Goal: Information Seeking & Learning: Learn about a topic

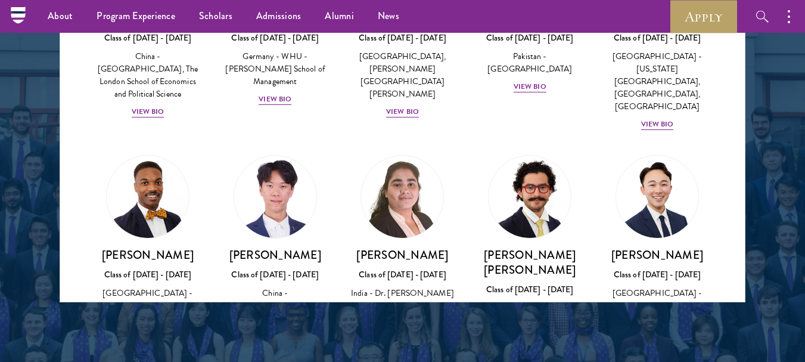
scroll to position [2402, 0]
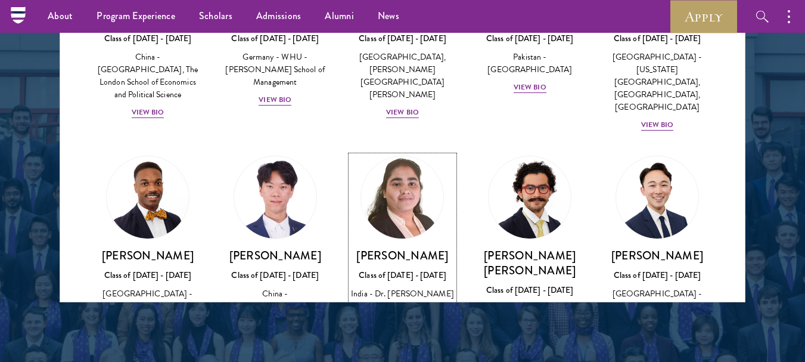
click at [399, 318] on div "View Bio" at bounding box center [402, 323] width 33 height 11
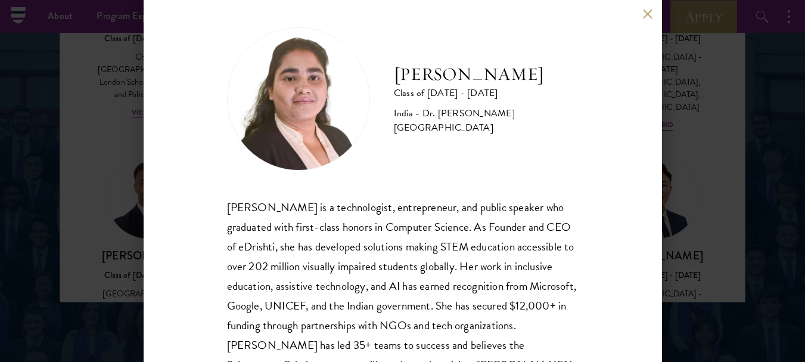
scroll to position [57, 0]
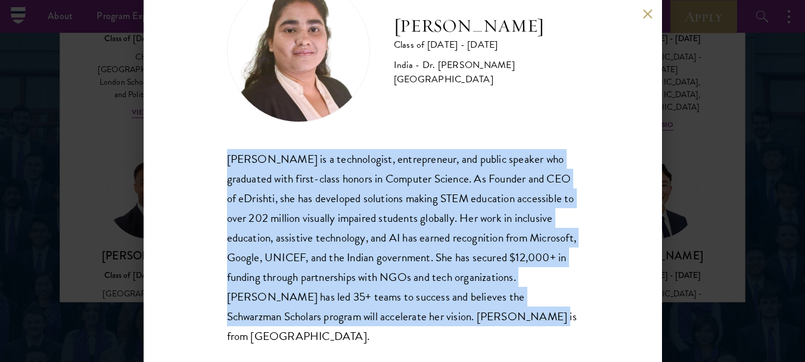
drag, startPoint x: 227, startPoint y: 159, endPoint x: 586, endPoint y: 312, distance: 389.8
click at [586, 312] on div "[PERSON_NAME] Class of [DATE] - [DATE] [GEOGRAPHIC_DATA] - Dr. [PERSON_NAME][GE…" at bounding box center [403, 181] width 518 height 362
copy div "[PERSON_NAME] is a technologist, entrepreneur, and public speaker who graduated…"
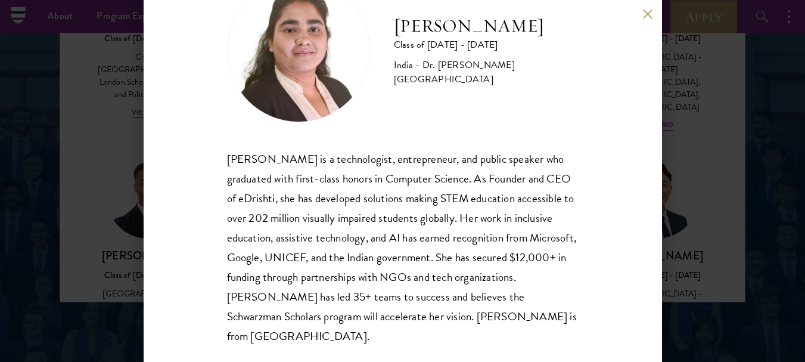
click at [577, 82] on div "[PERSON_NAME] Class of [DATE] - [DATE] [GEOGRAPHIC_DATA] - Dr. [PERSON_NAME][GE…" at bounding box center [403, 181] width 518 height 362
click at [648, 15] on button at bounding box center [648, 14] width 10 height 10
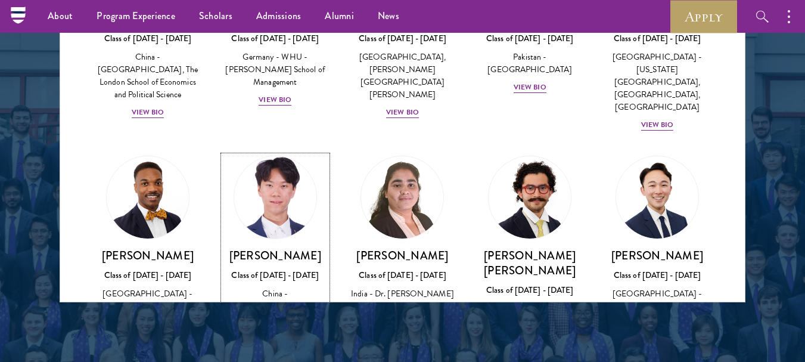
click at [274, 318] on div "View Bio" at bounding box center [275, 323] width 33 height 11
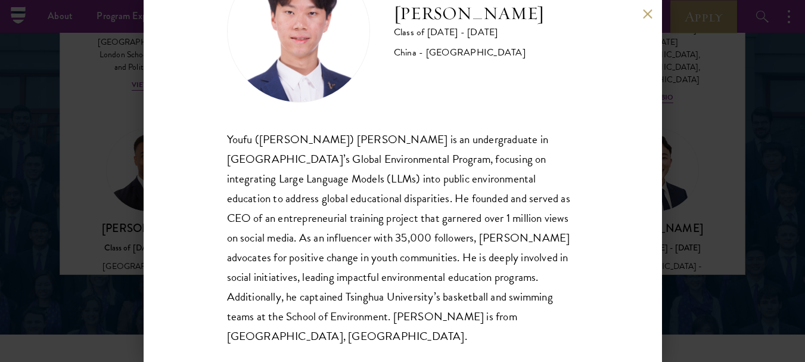
scroll to position [1640, 0]
click at [649, 14] on button at bounding box center [648, 14] width 10 height 10
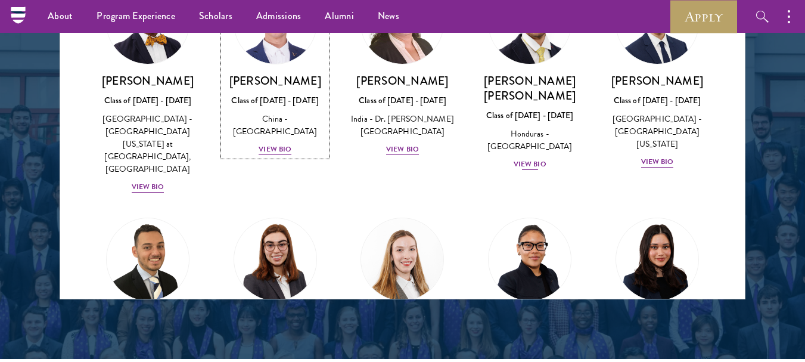
scroll to position [2574, 0]
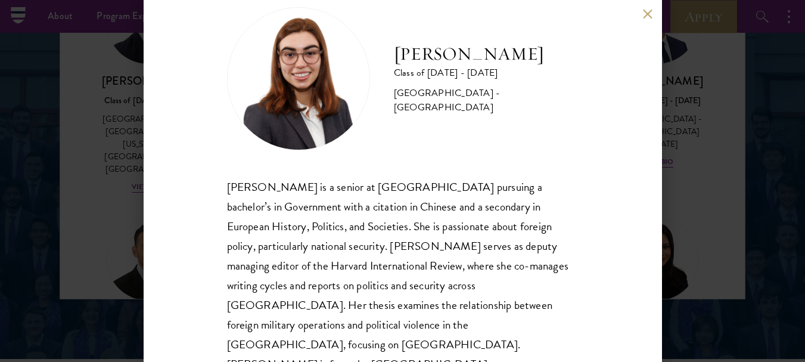
scroll to position [37, 0]
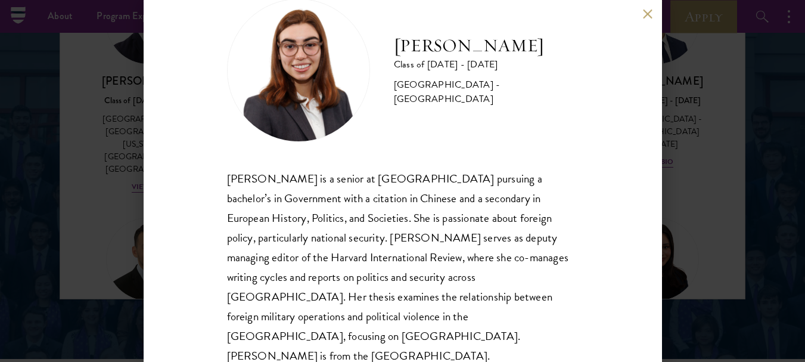
click at [648, 15] on button at bounding box center [648, 14] width 10 height 10
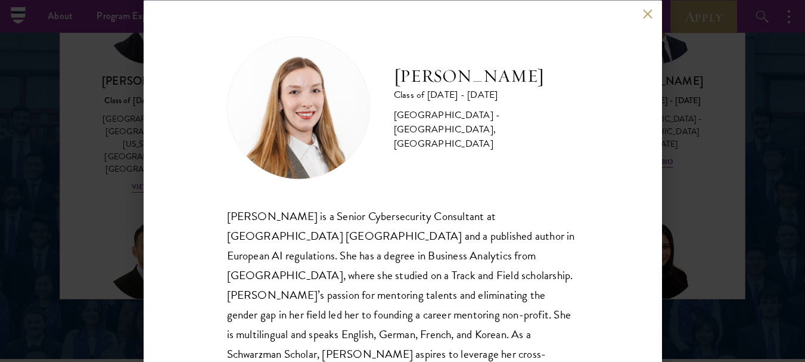
click at [645, 15] on button at bounding box center [648, 14] width 10 height 10
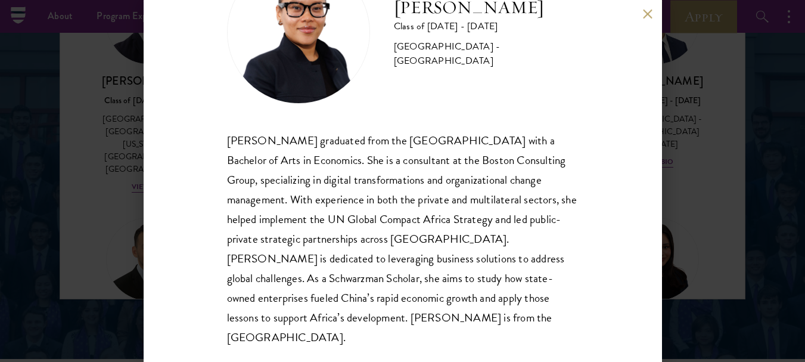
scroll to position [74, 0]
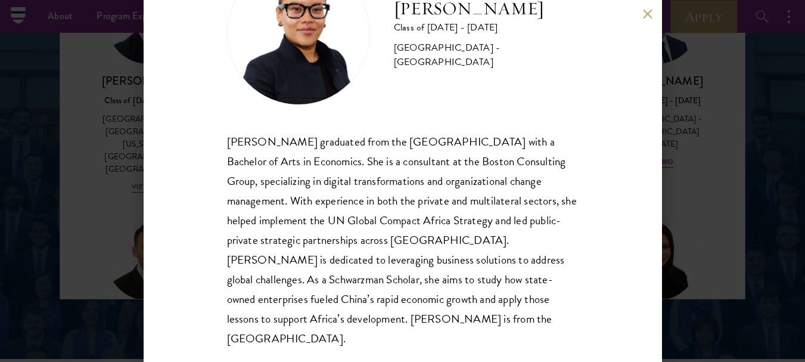
click at [649, 16] on button at bounding box center [648, 14] width 10 height 10
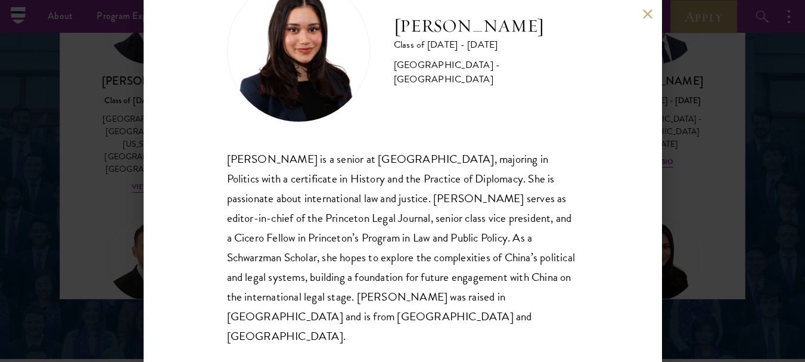
scroll to position [55, 0]
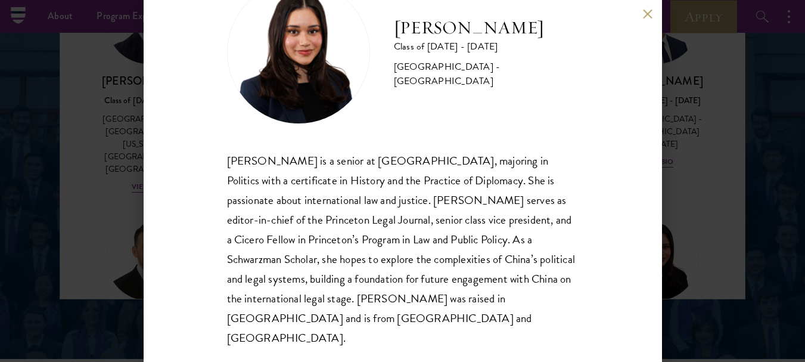
click at [647, 13] on button at bounding box center [648, 14] width 10 height 10
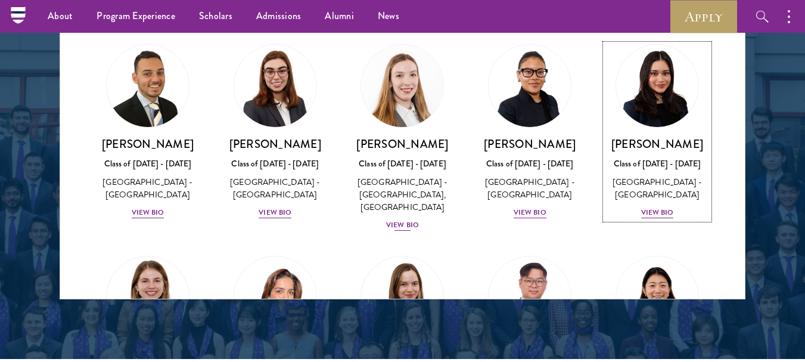
scroll to position [2748, 0]
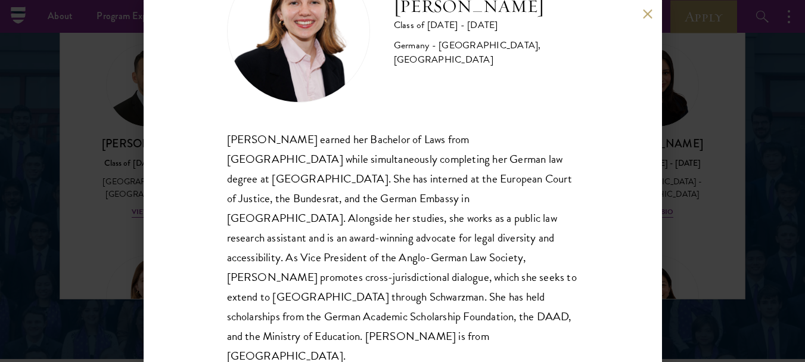
scroll to position [76, 0]
click at [647, 11] on button at bounding box center [648, 14] width 10 height 10
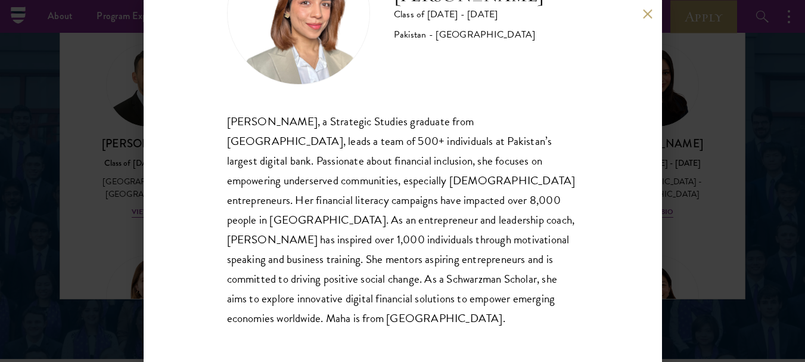
scroll to position [96, 0]
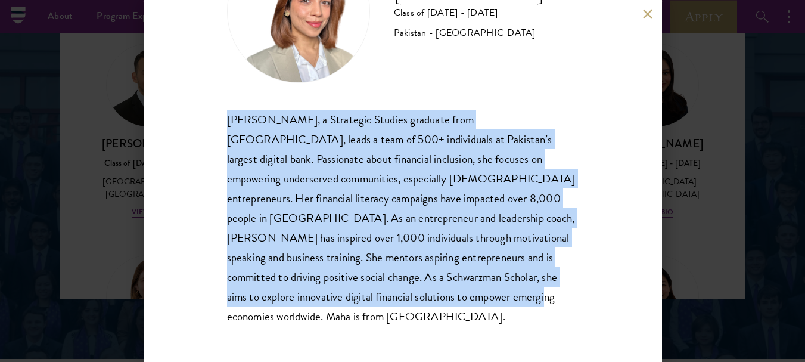
drag, startPoint x: 228, startPoint y: 119, endPoint x: 469, endPoint y: 300, distance: 301.7
click at [469, 300] on div "[PERSON_NAME], a Strategic Studies graduate from [GEOGRAPHIC_DATA], leads a tea…" at bounding box center [403, 218] width 352 height 217
copy div "[PERSON_NAME], a Strategic Studies graduate from [GEOGRAPHIC_DATA], leads a tea…"
click at [589, 87] on div "[PERSON_NAME] Class of [DATE] - [DATE] Pakistan - [GEOGRAPHIC_DATA] [PERSON_NAM…" at bounding box center [403, 181] width 518 height 362
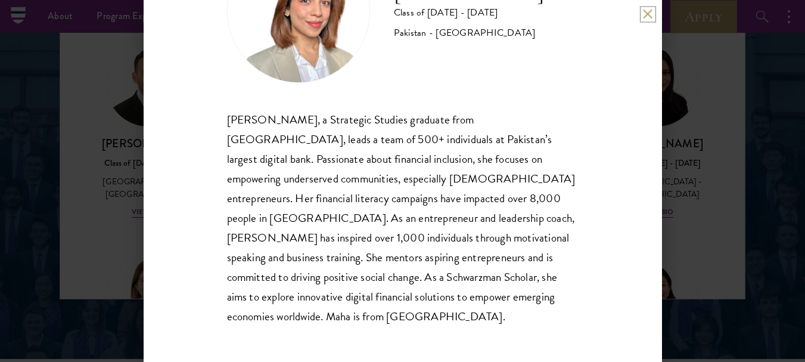
click at [647, 15] on button at bounding box center [648, 14] width 10 height 10
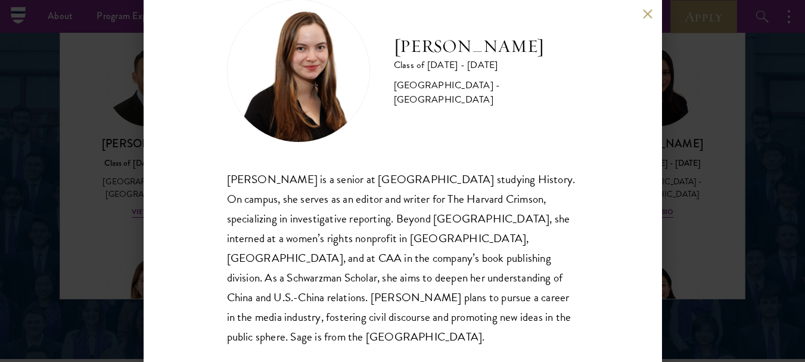
scroll to position [37, 0]
click at [645, 17] on button at bounding box center [648, 14] width 10 height 10
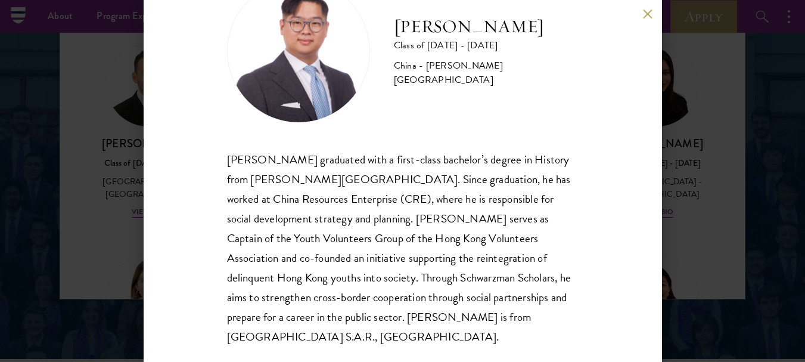
scroll to position [55, 0]
click at [647, 14] on button at bounding box center [648, 14] width 10 height 10
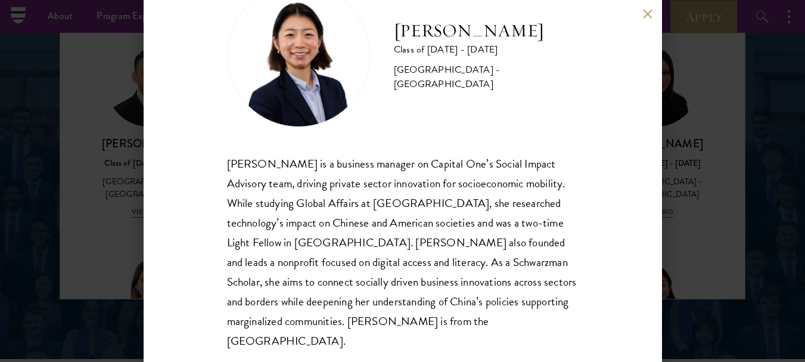
scroll to position [57, 0]
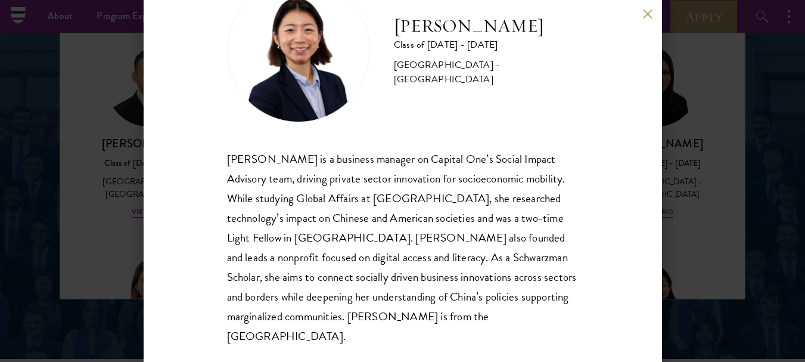
click at [648, 17] on button at bounding box center [648, 14] width 10 height 10
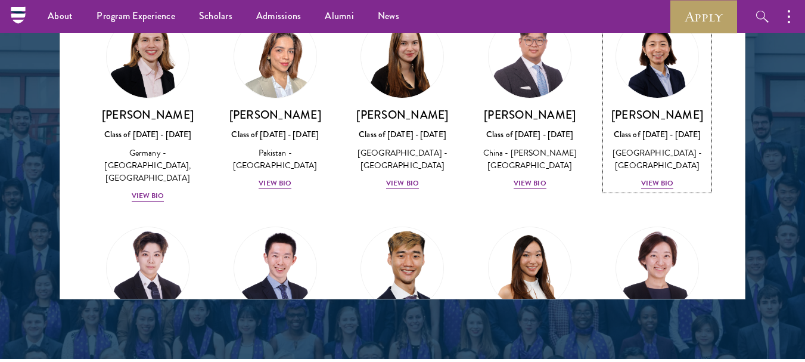
scroll to position [2988, 0]
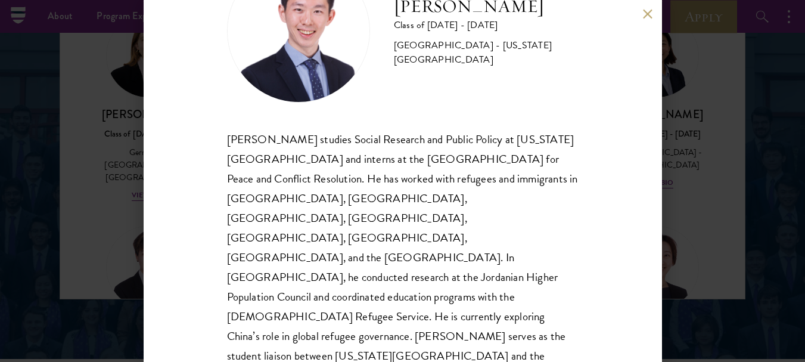
scroll to position [1624, 0]
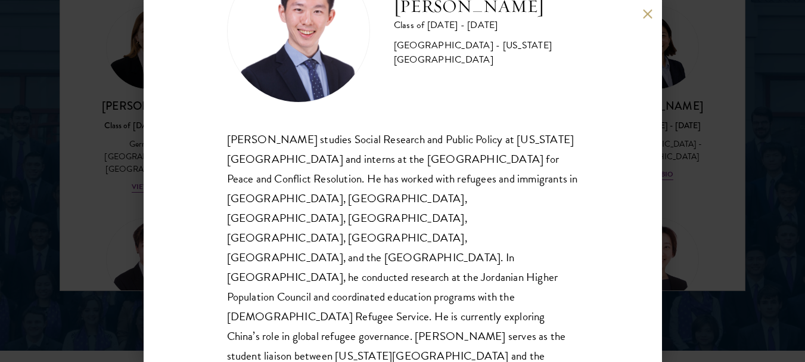
click at [650, 13] on button at bounding box center [648, 14] width 10 height 10
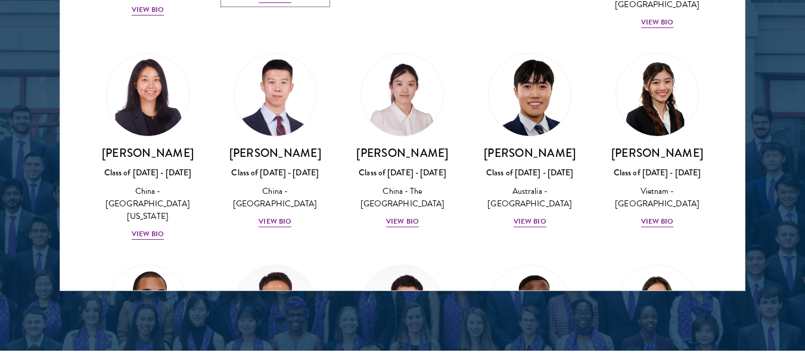
scroll to position [3392, 0]
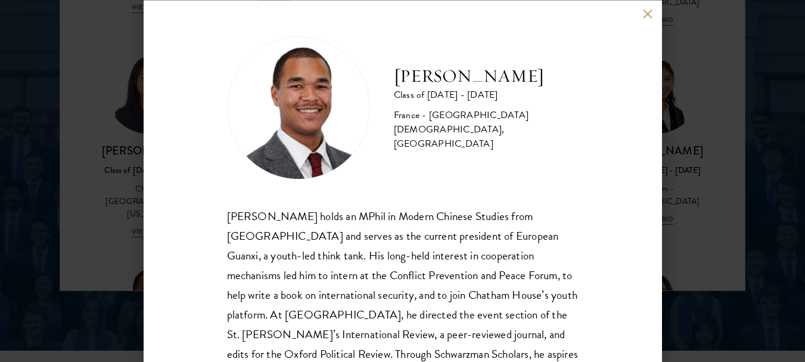
click at [646, 17] on button at bounding box center [648, 14] width 10 height 10
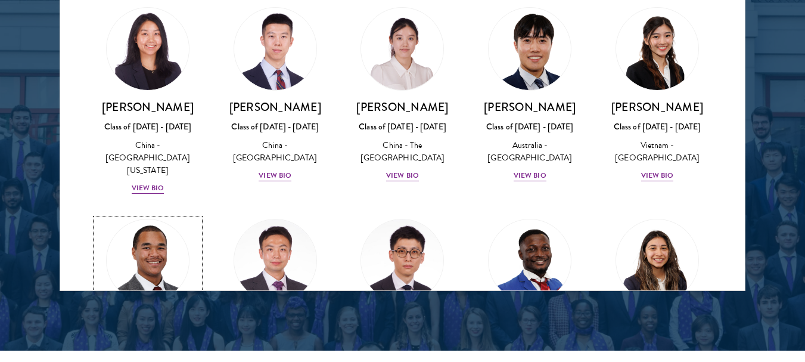
scroll to position [3436, 0]
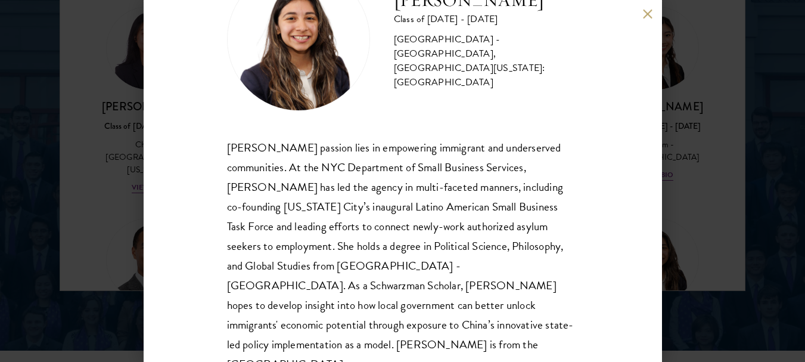
scroll to position [76, 0]
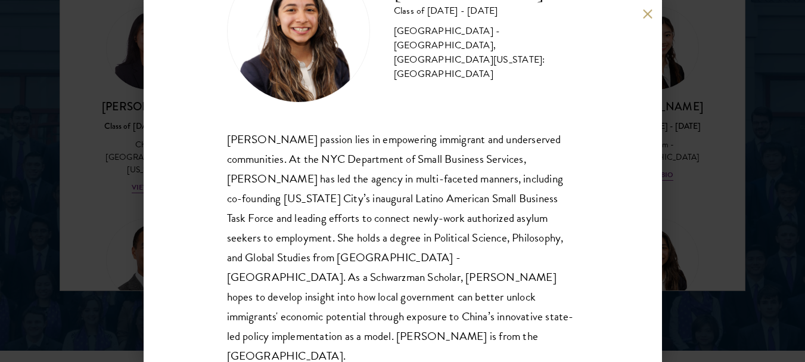
click at [644, 16] on button at bounding box center [648, 14] width 10 height 10
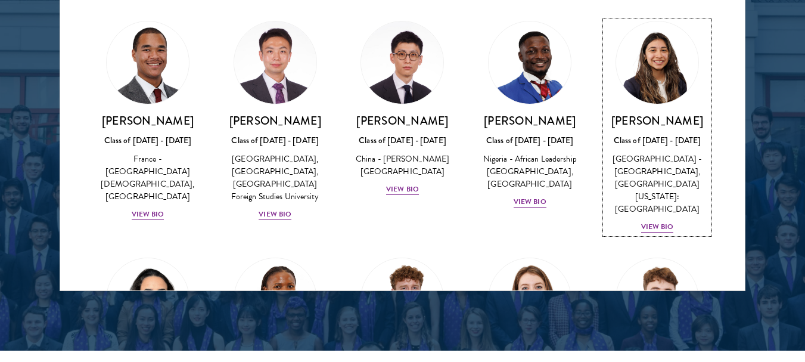
scroll to position [3635, 0]
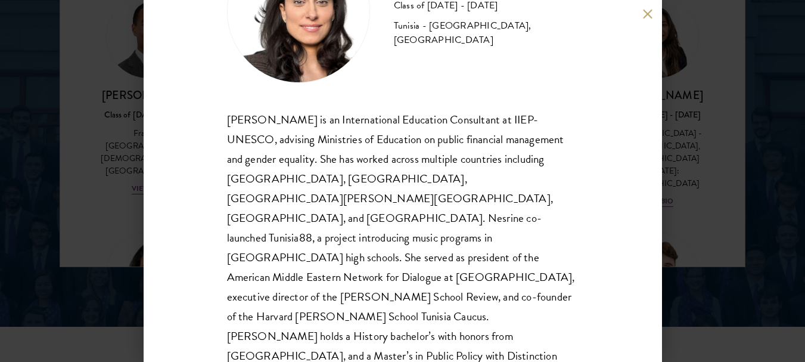
scroll to position [1647, 0]
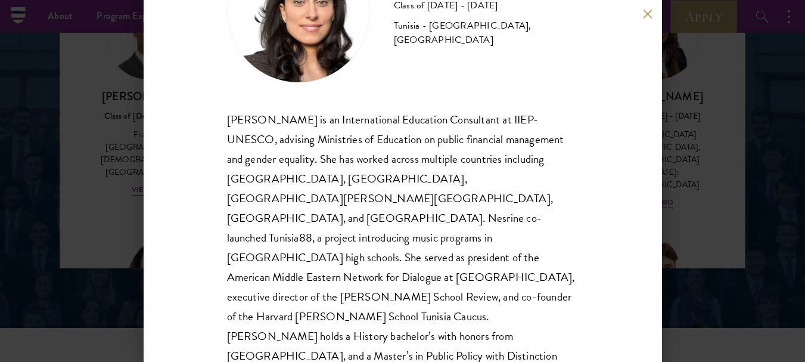
click at [649, 18] on button at bounding box center [648, 14] width 10 height 10
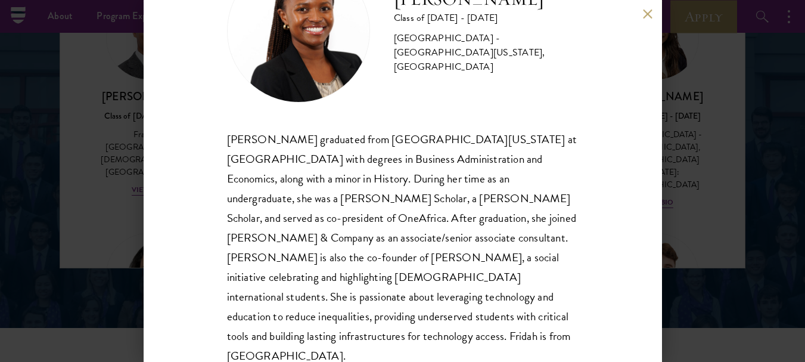
scroll to position [76, 0]
click at [646, 15] on button at bounding box center [648, 14] width 10 height 10
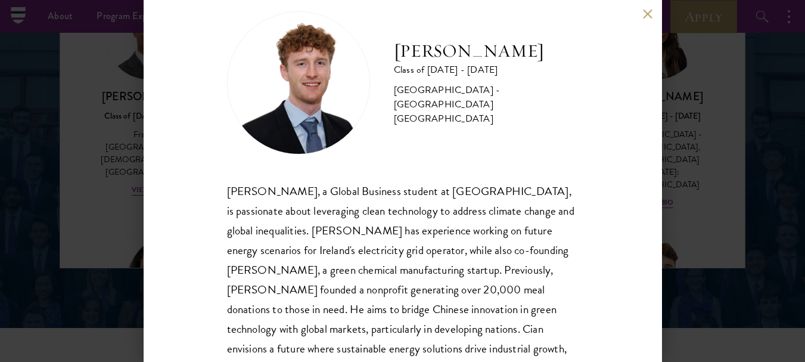
scroll to position [76, 0]
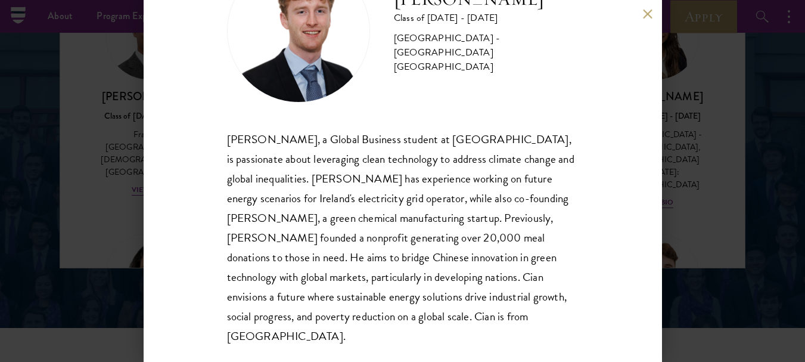
click at [649, 14] on button at bounding box center [648, 14] width 10 height 10
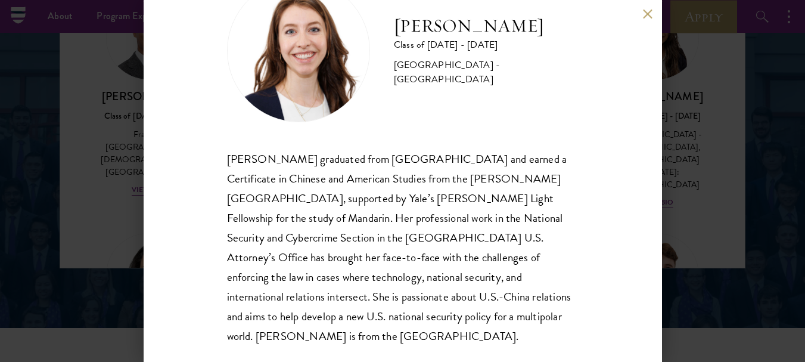
scroll to position [1653, 0]
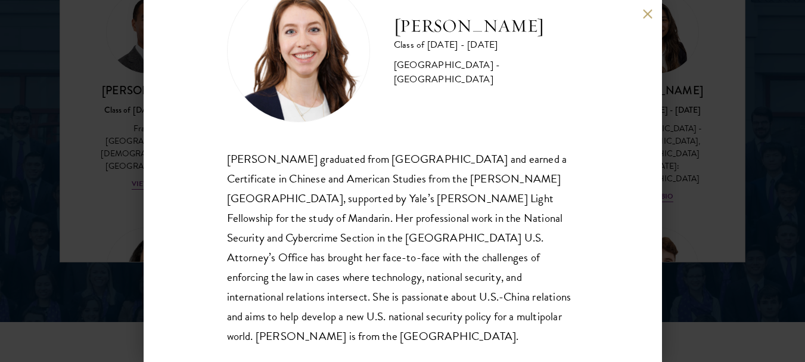
click at [649, 13] on button at bounding box center [648, 14] width 10 height 10
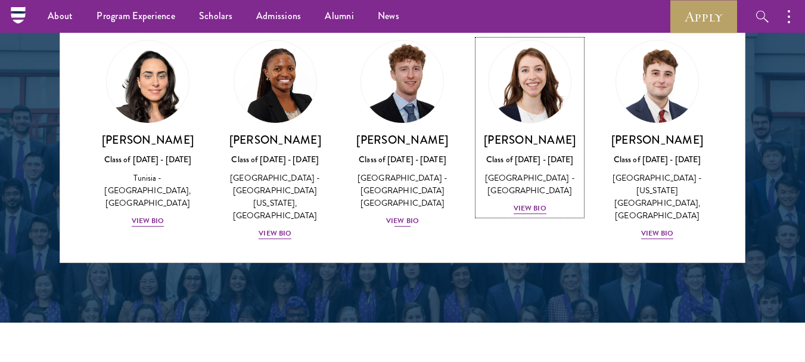
scroll to position [3827, 0]
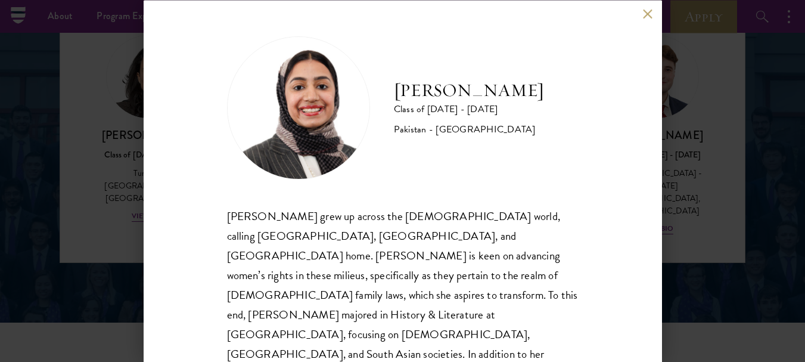
click at [648, 14] on button at bounding box center [648, 14] width 10 height 10
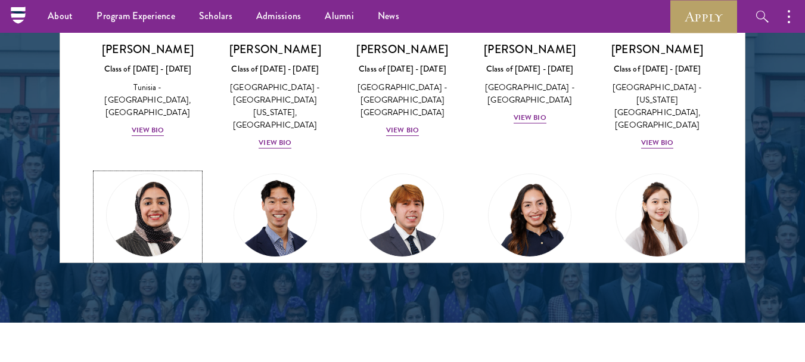
scroll to position [3913, 0]
click at [654, 336] on div "View Bio" at bounding box center [657, 341] width 33 height 11
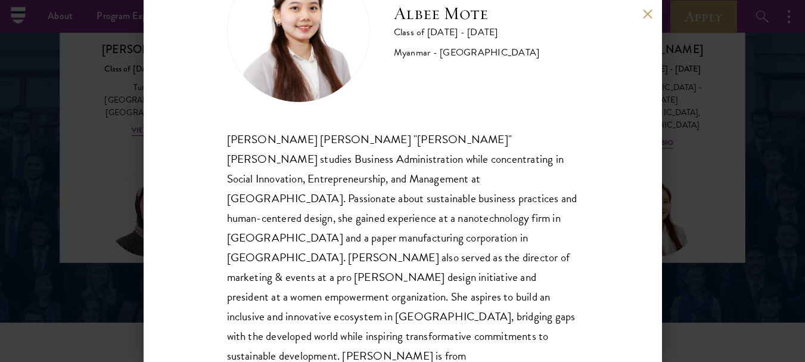
scroll to position [76, 0]
click at [644, 16] on button at bounding box center [648, 14] width 10 height 10
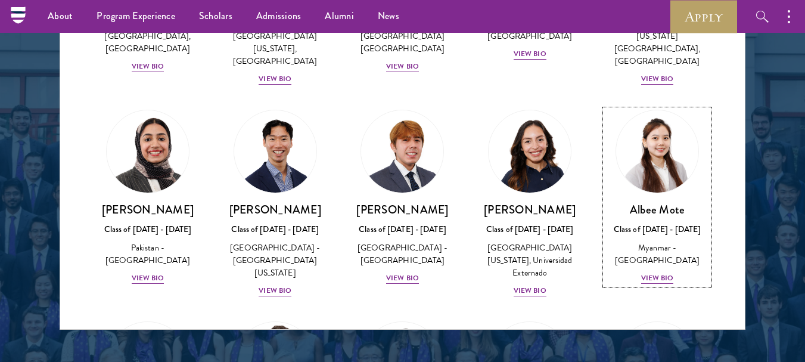
scroll to position [4044, 0]
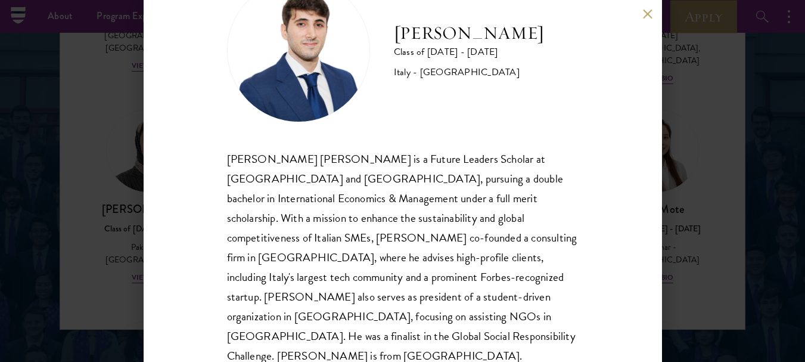
scroll to position [57, 0]
click at [648, 11] on button at bounding box center [648, 14] width 10 height 10
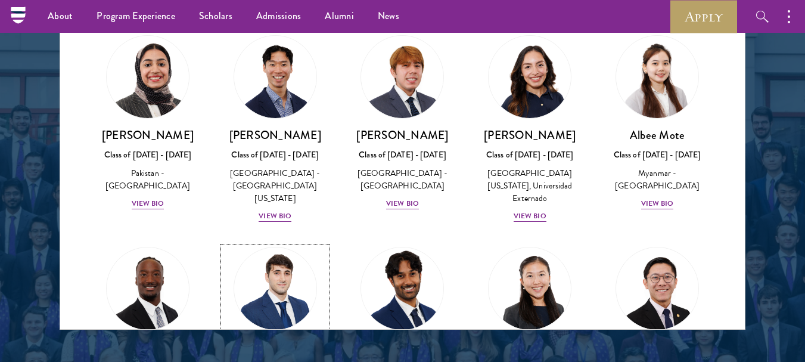
scroll to position [4118, 0]
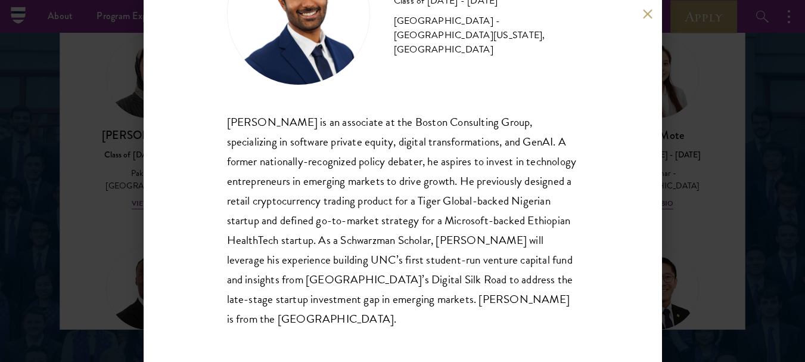
scroll to position [94, 0]
click at [649, 13] on button at bounding box center [648, 14] width 10 height 10
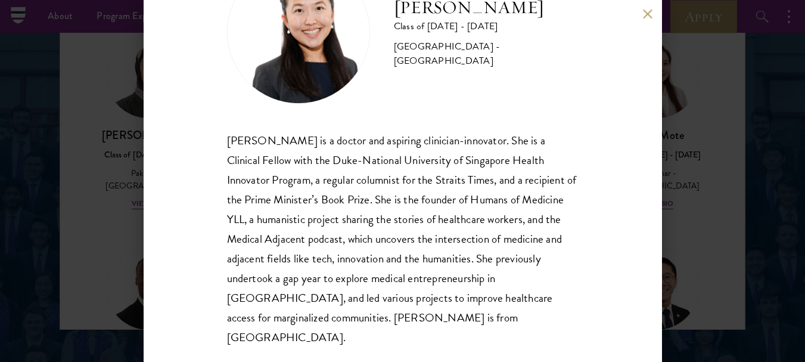
scroll to position [74, 0]
click at [645, 13] on button at bounding box center [648, 14] width 10 height 10
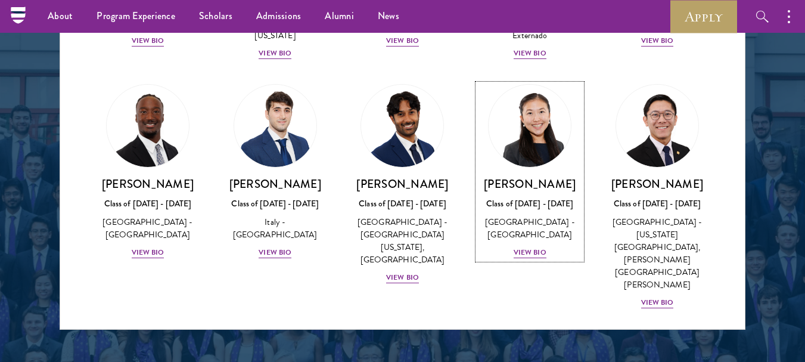
scroll to position [4281, 0]
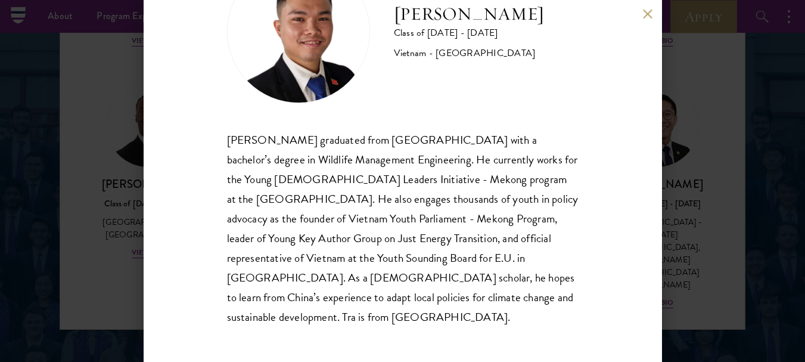
scroll to position [75, 0]
click at [647, 15] on button at bounding box center [648, 14] width 10 height 10
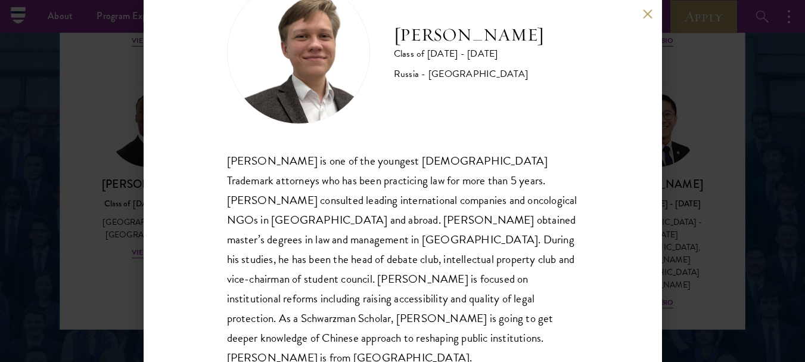
scroll to position [76, 0]
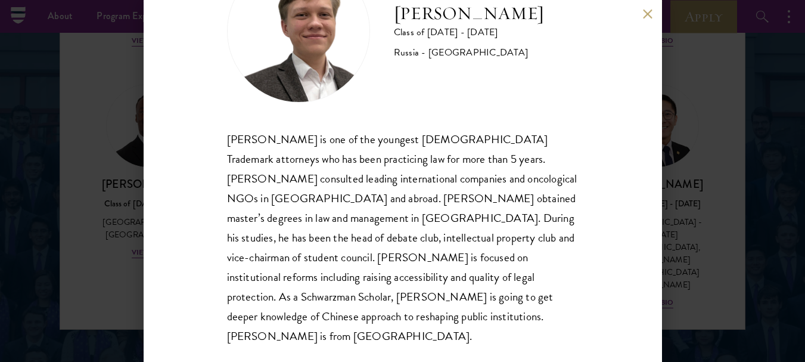
click at [652, 12] on button at bounding box center [648, 14] width 10 height 10
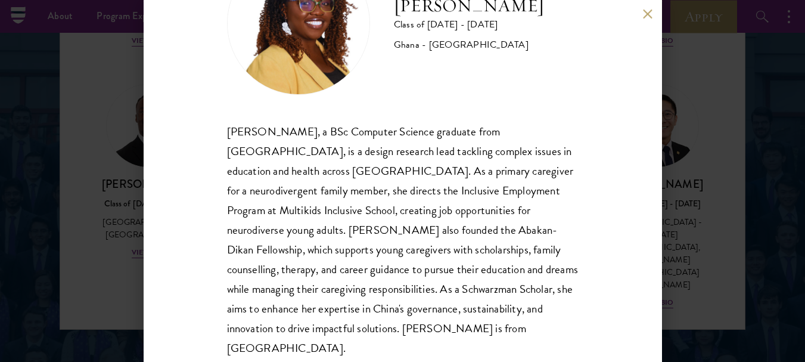
scroll to position [96, 0]
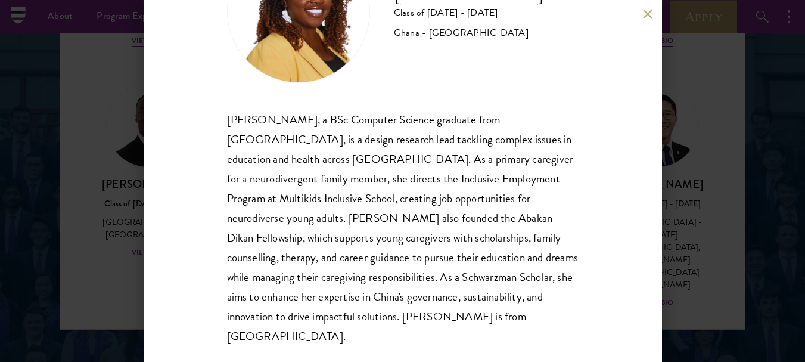
click at [651, 13] on button at bounding box center [648, 14] width 10 height 10
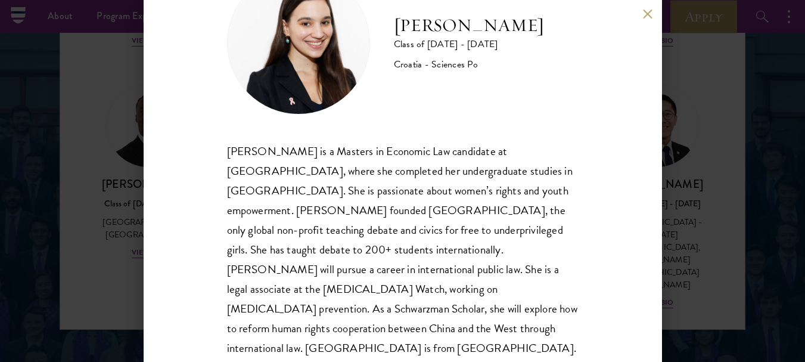
scroll to position [76, 0]
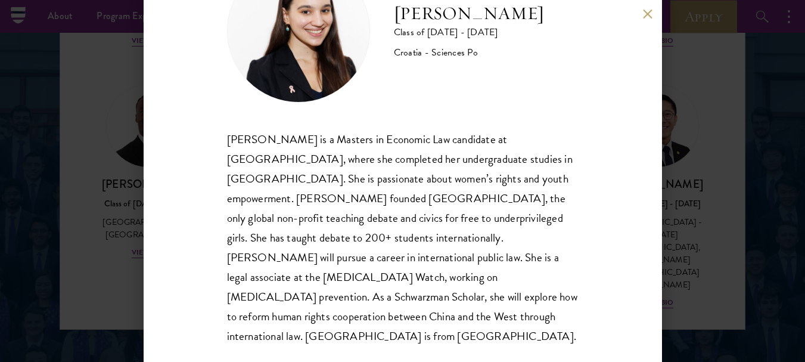
click at [651, 12] on button at bounding box center [648, 14] width 10 height 10
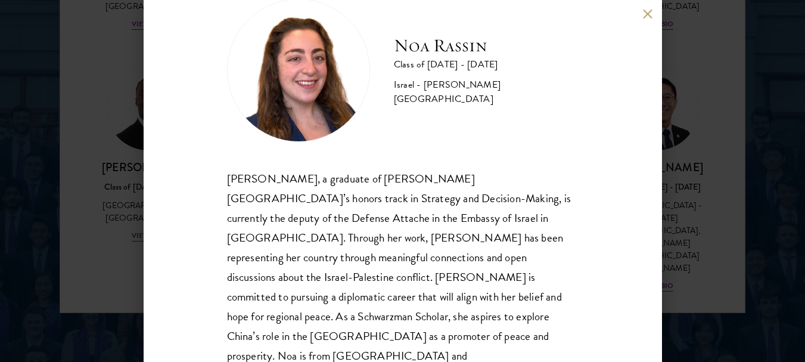
scroll to position [1603, 0]
click at [647, 18] on button at bounding box center [648, 14] width 10 height 10
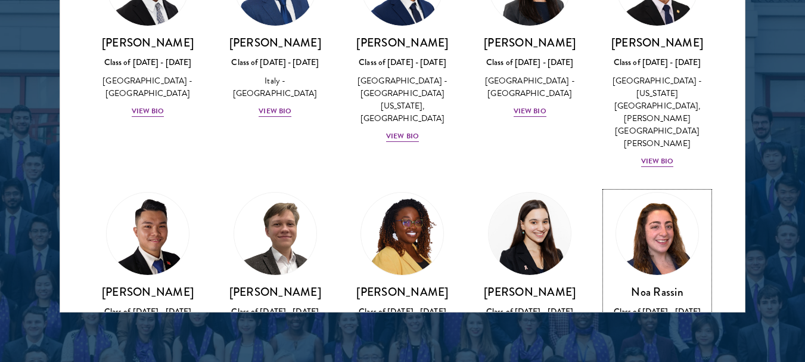
scroll to position [4407, 0]
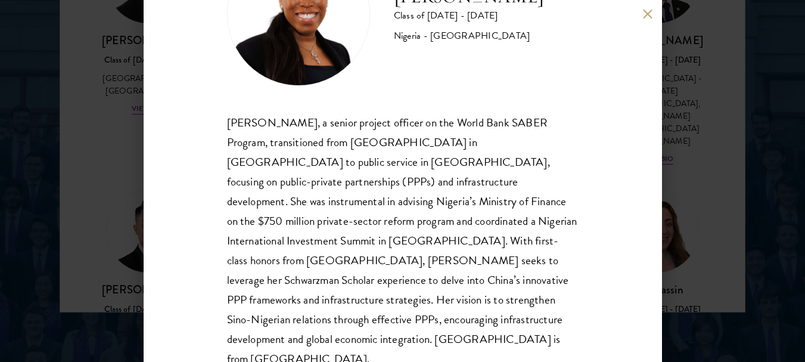
scroll to position [96, 0]
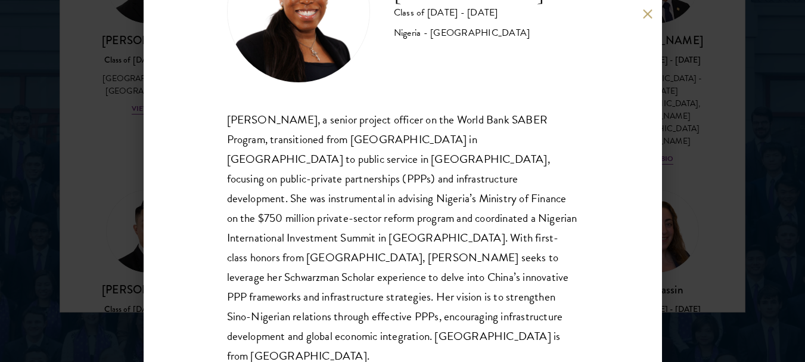
click at [647, 13] on button at bounding box center [648, 14] width 10 height 10
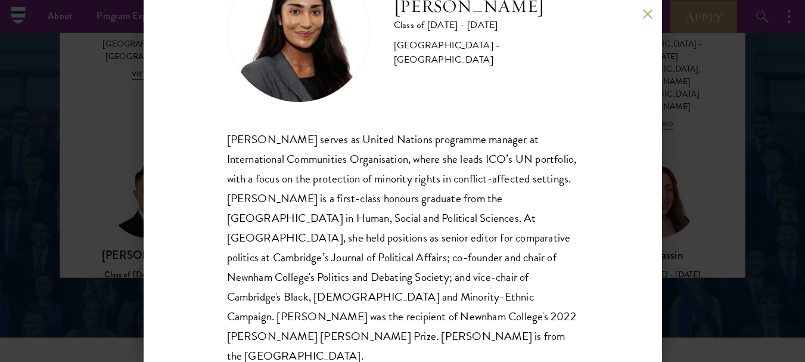
scroll to position [1637, 0]
click at [644, 15] on button at bounding box center [648, 14] width 10 height 10
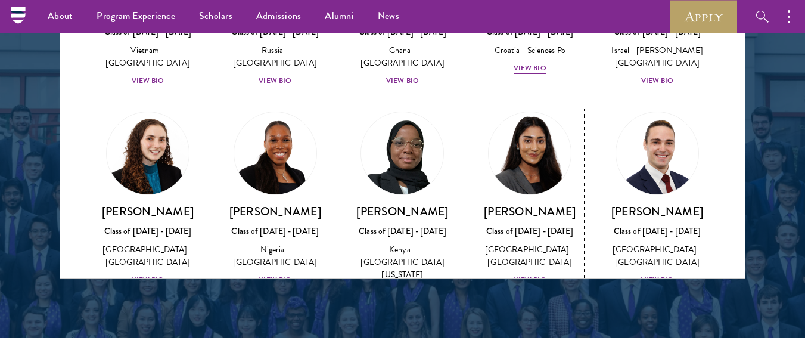
scroll to position [4651, 0]
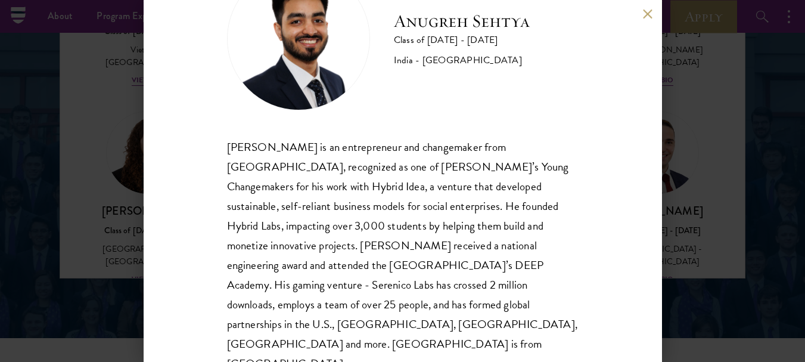
scroll to position [71, 0]
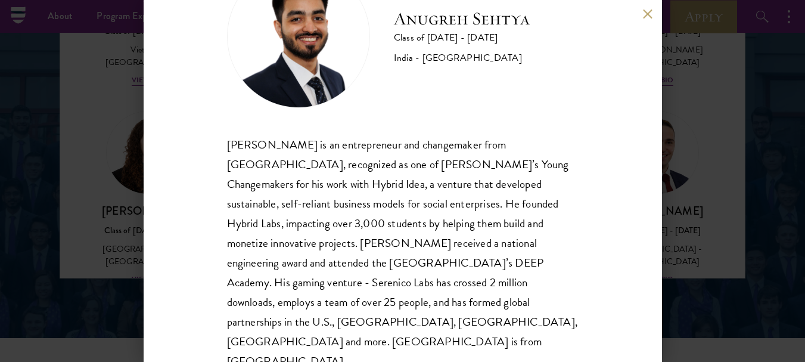
click at [649, 12] on button at bounding box center [648, 14] width 10 height 10
